Goal: Task Accomplishment & Management: Manage account settings

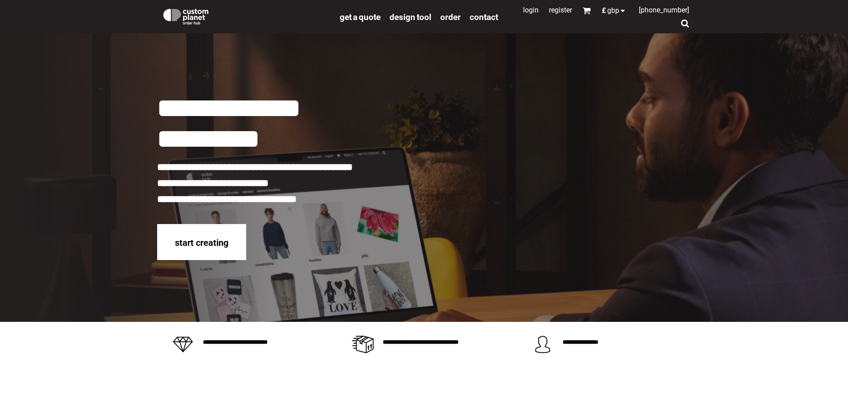
click at [525, 12] on link "Login" at bounding box center [531, 10] width 16 height 8
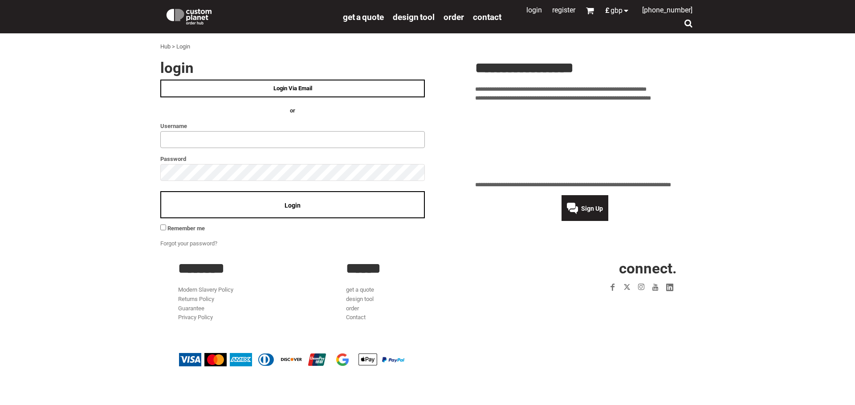
click at [193, 139] on input "text" at bounding box center [292, 139] width 264 height 17
type input "**********"
click at [296, 207] on span "Login" at bounding box center [292, 205] width 16 height 7
